Goal: Information Seeking & Learning: Learn about a topic

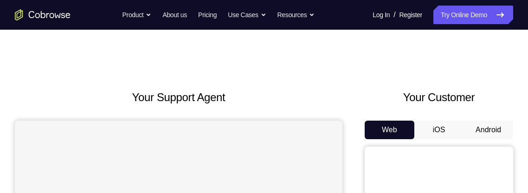
click at [494, 133] on button "Android" at bounding box center [488, 130] width 50 height 19
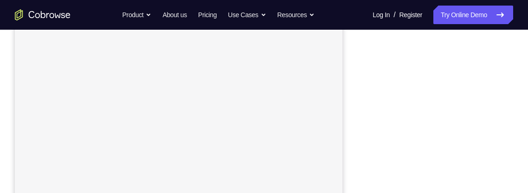
scroll to position [217, 0]
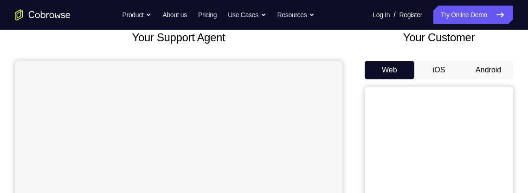
scroll to position [61, 0]
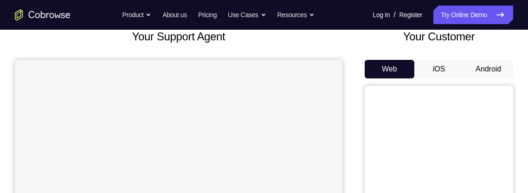
click at [494, 69] on button "Android" at bounding box center [488, 69] width 50 height 19
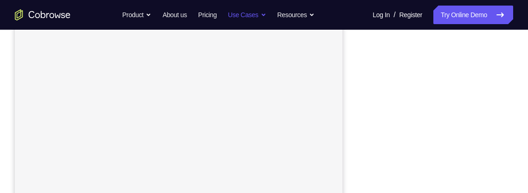
scroll to position [146, 0]
